Goal: Task Accomplishment & Management: Use online tool/utility

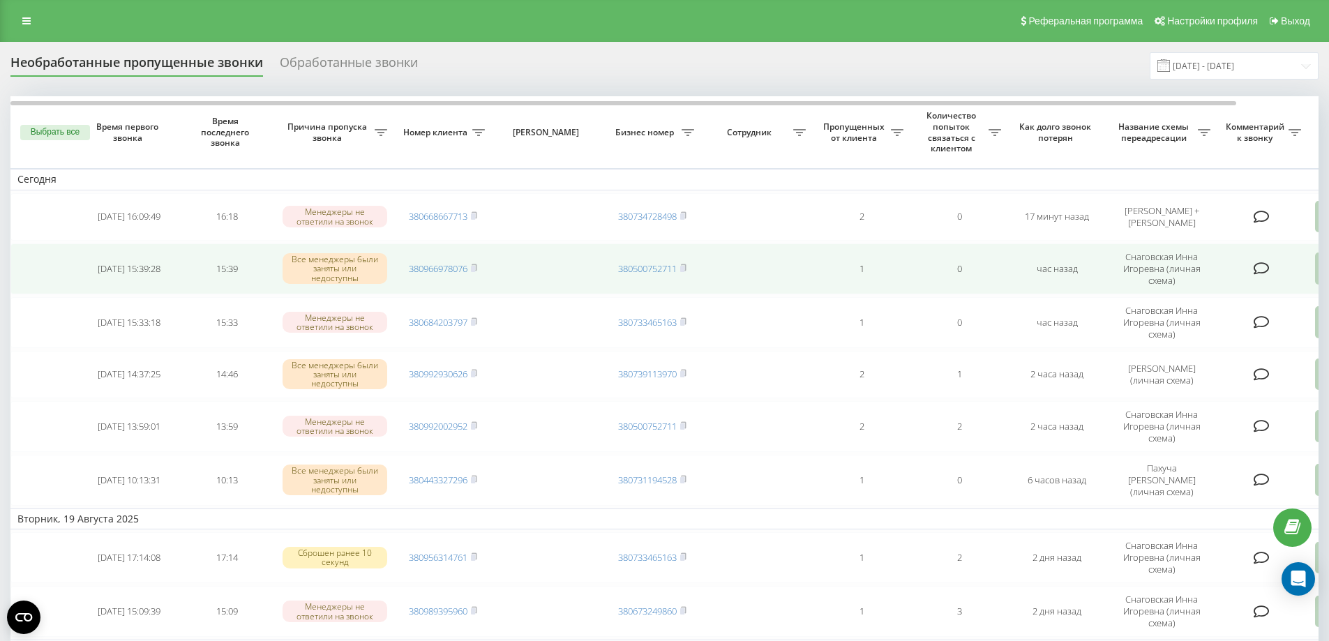
click at [1294, 281] on td at bounding box center [1263, 269] width 91 height 51
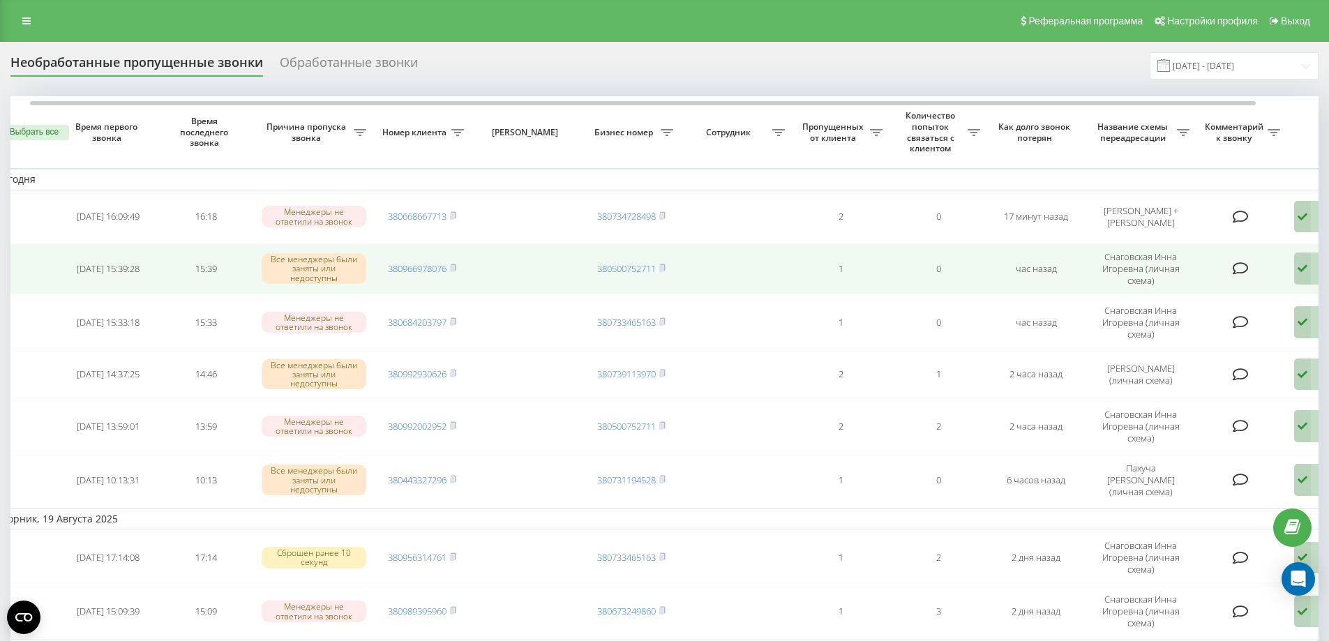
scroll to position [0, 42]
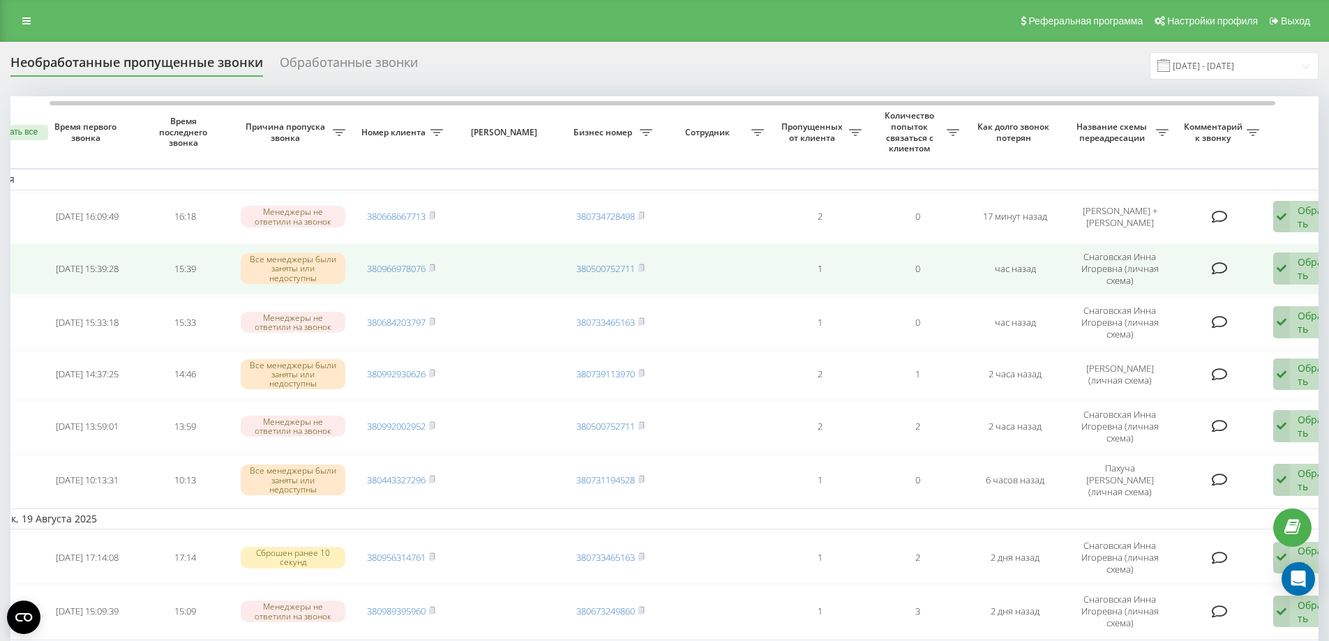
click at [1294, 280] on div "Обработать Не удалось связаться Связался с клиентом с помощью другого канала Кл…" at bounding box center [1314, 269] width 80 height 32
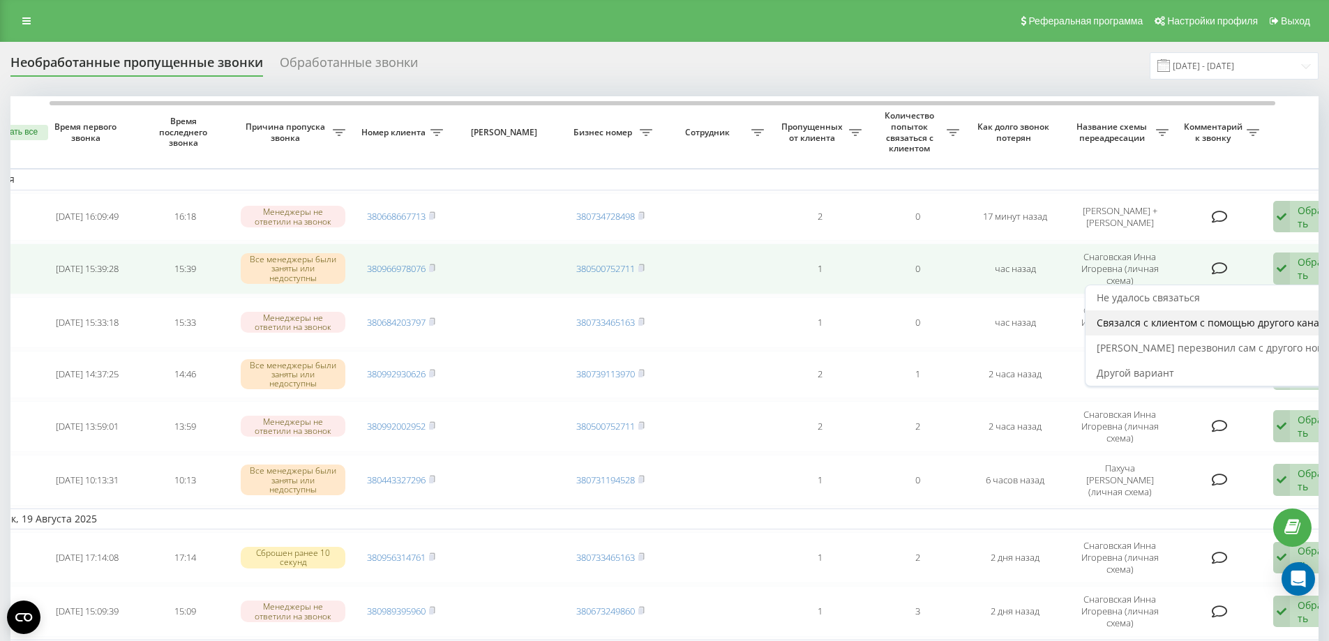
click at [1227, 327] on span "Связался с клиентом с помощью другого канала" at bounding box center [1214, 322] width 234 height 13
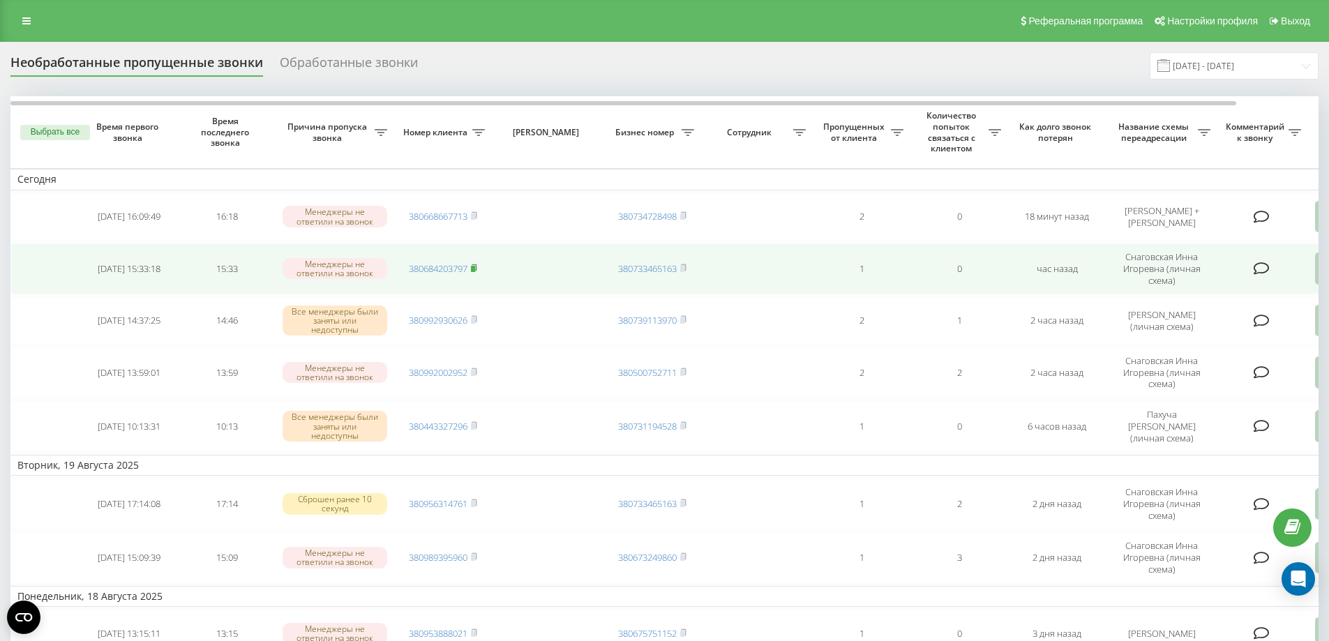
click at [475, 268] on rect at bounding box center [473, 269] width 4 height 6
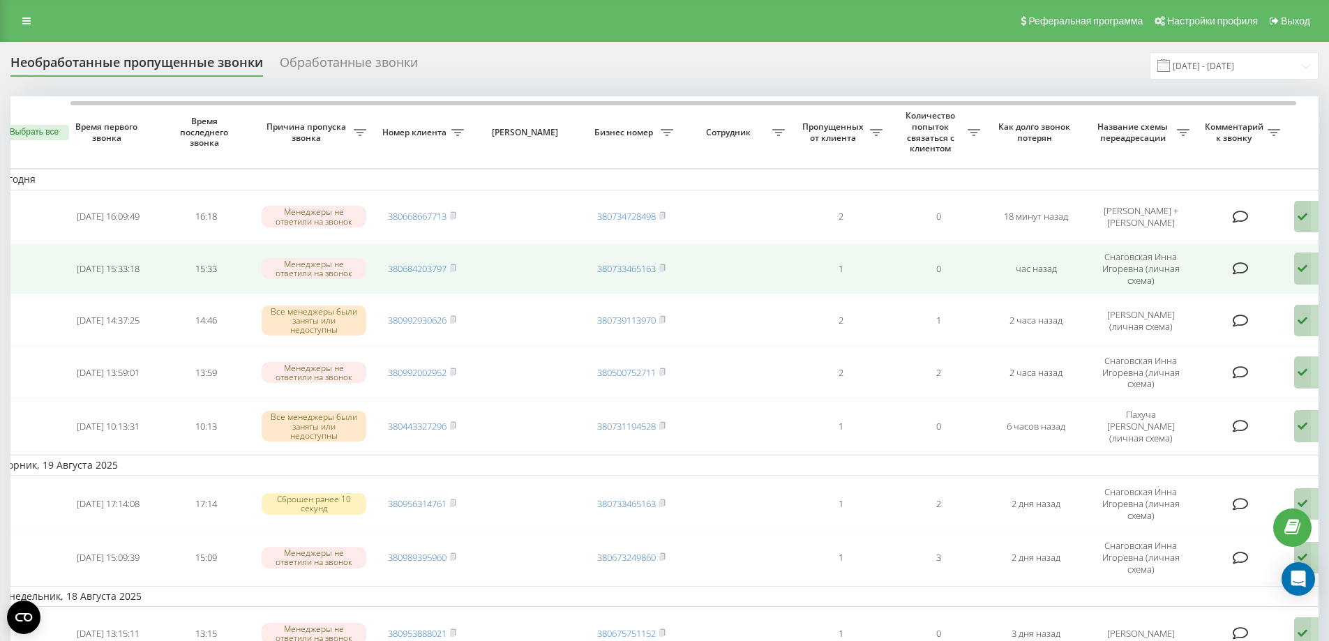
scroll to position [0, 63]
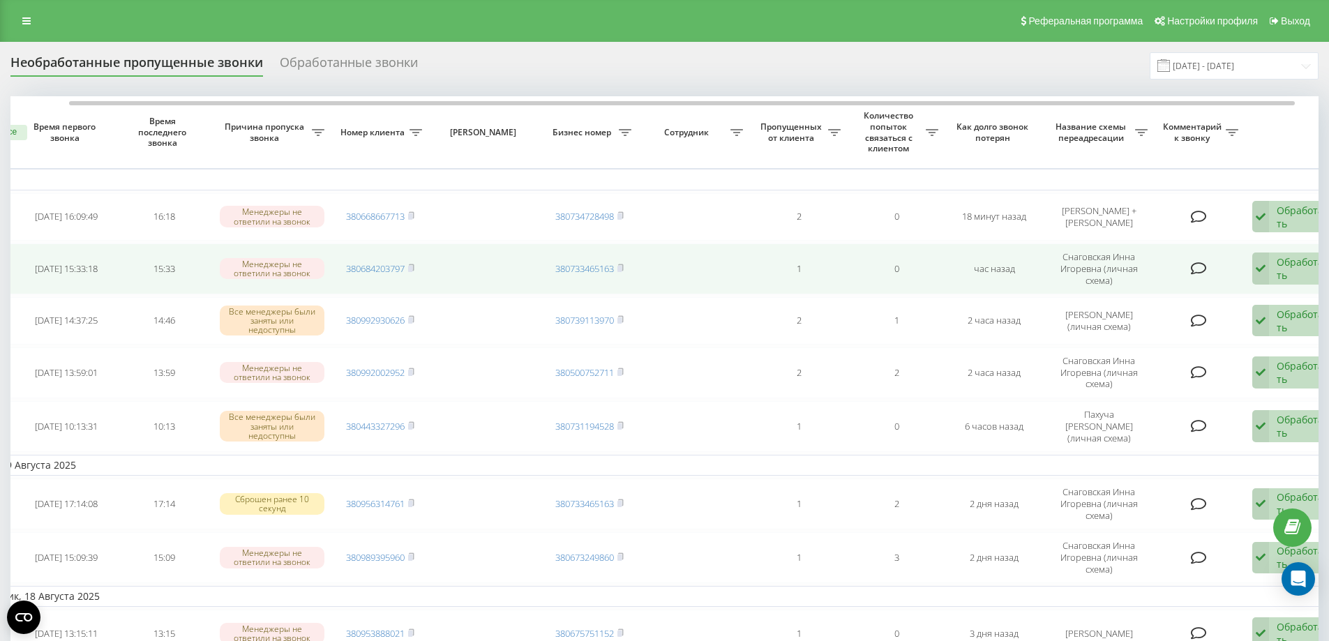
click at [1274, 264] on div "Обработать Не удалось связаться Связался с клиентом с помощью другого канала Кл…" at bounding box center [1293, 269] width 80 height 32
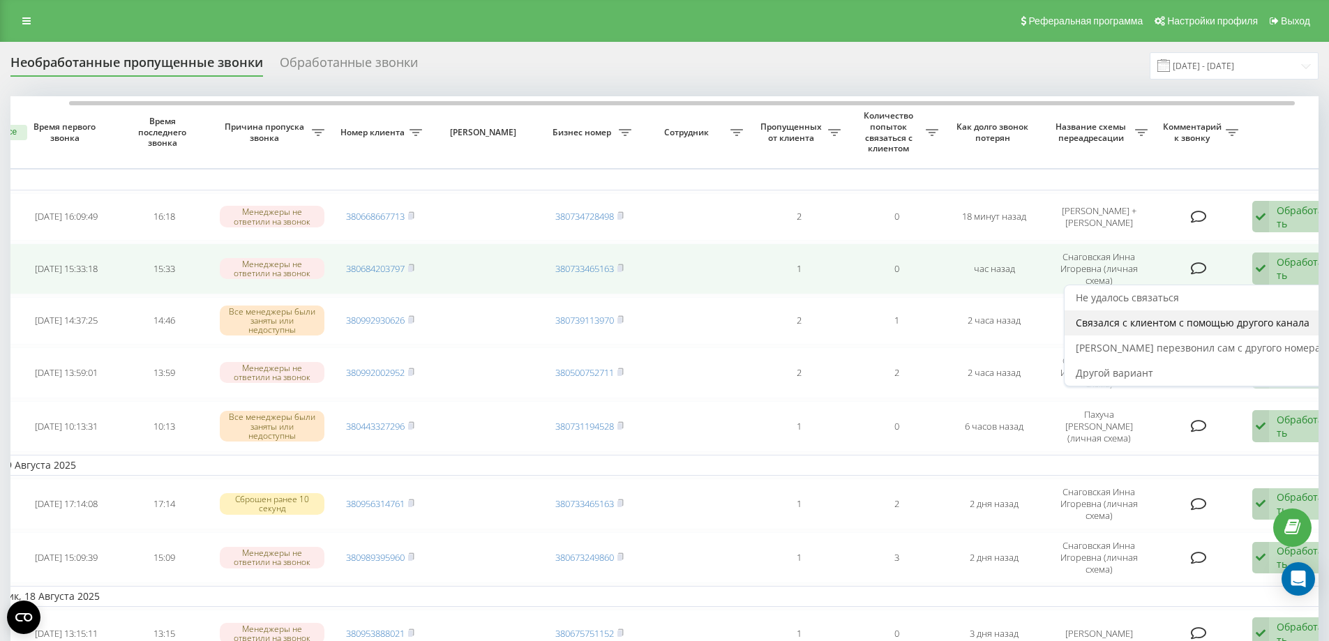
click at [1197, 318] on span "Связался с клиентом с помощью другого канала" at bounding box center [1193, 322] width 234 height 13
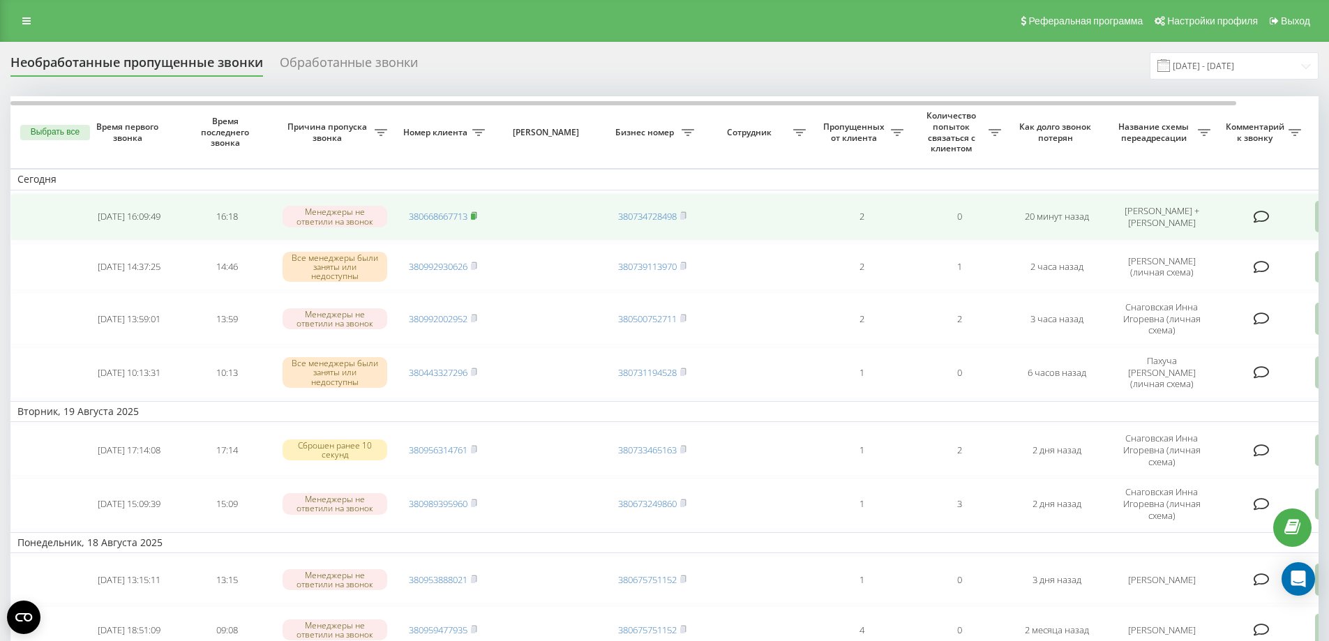
click at [475, 215] on rect at bounding box center [473, 217] width 4 height 6
